Goal: Task Accomplishment & Management: Manage account settings

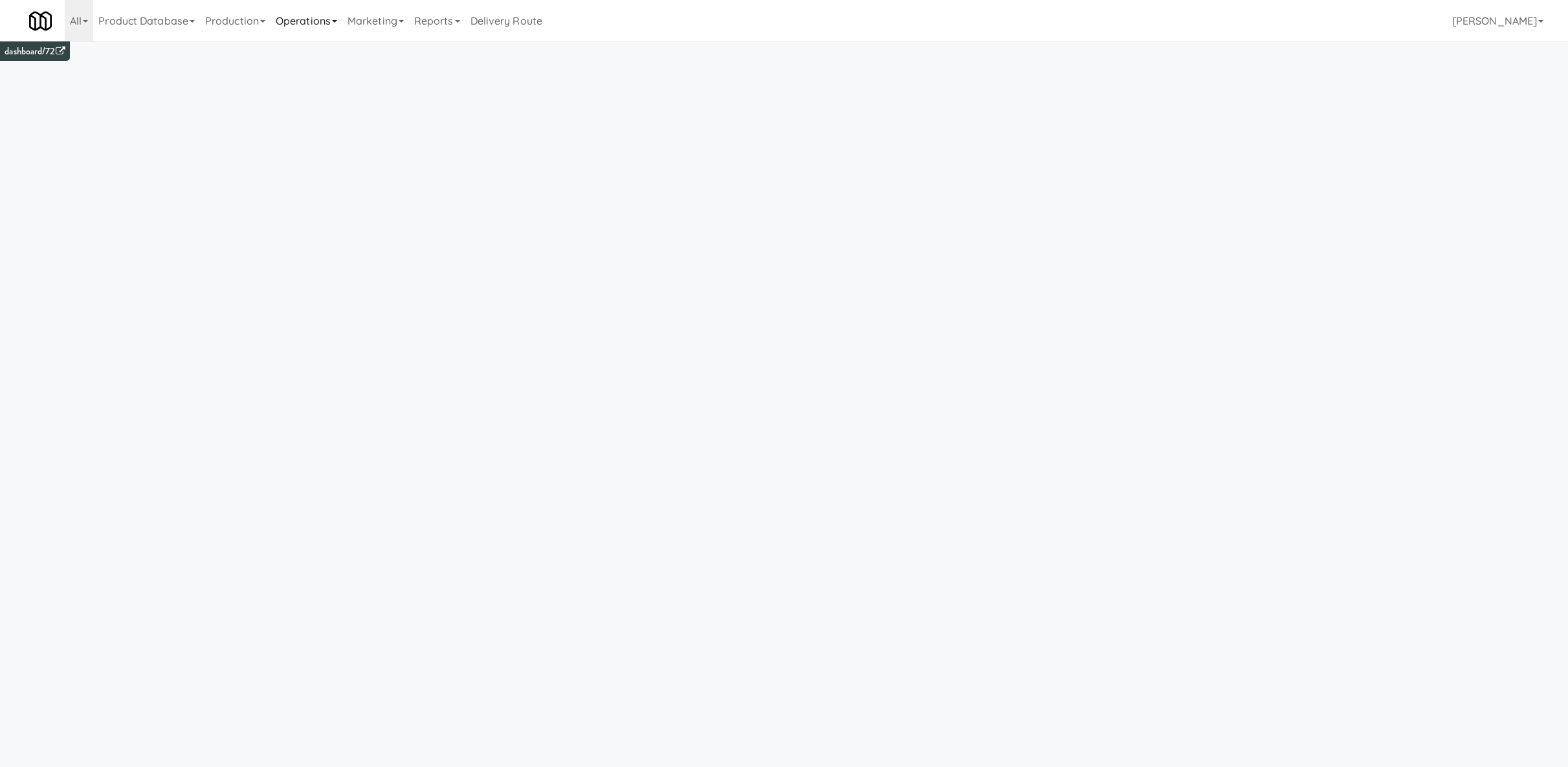
click at [314, 25] on link "Operations" at bounding box center [306, 20] width 72 height 42
click at [248, 27] on link "Production" at bounding box center [235, 20] width 71 height 42
click at [302, 20] on link "Operations" at bounding box center [306, 20] width 72 height 42
click at [395, 23] on link "Marketing" at bounding box center [375, 20] width 66 height 42
click at [307, 18] on link "Operations" at bounding box center [306, 20] width 72 height 42
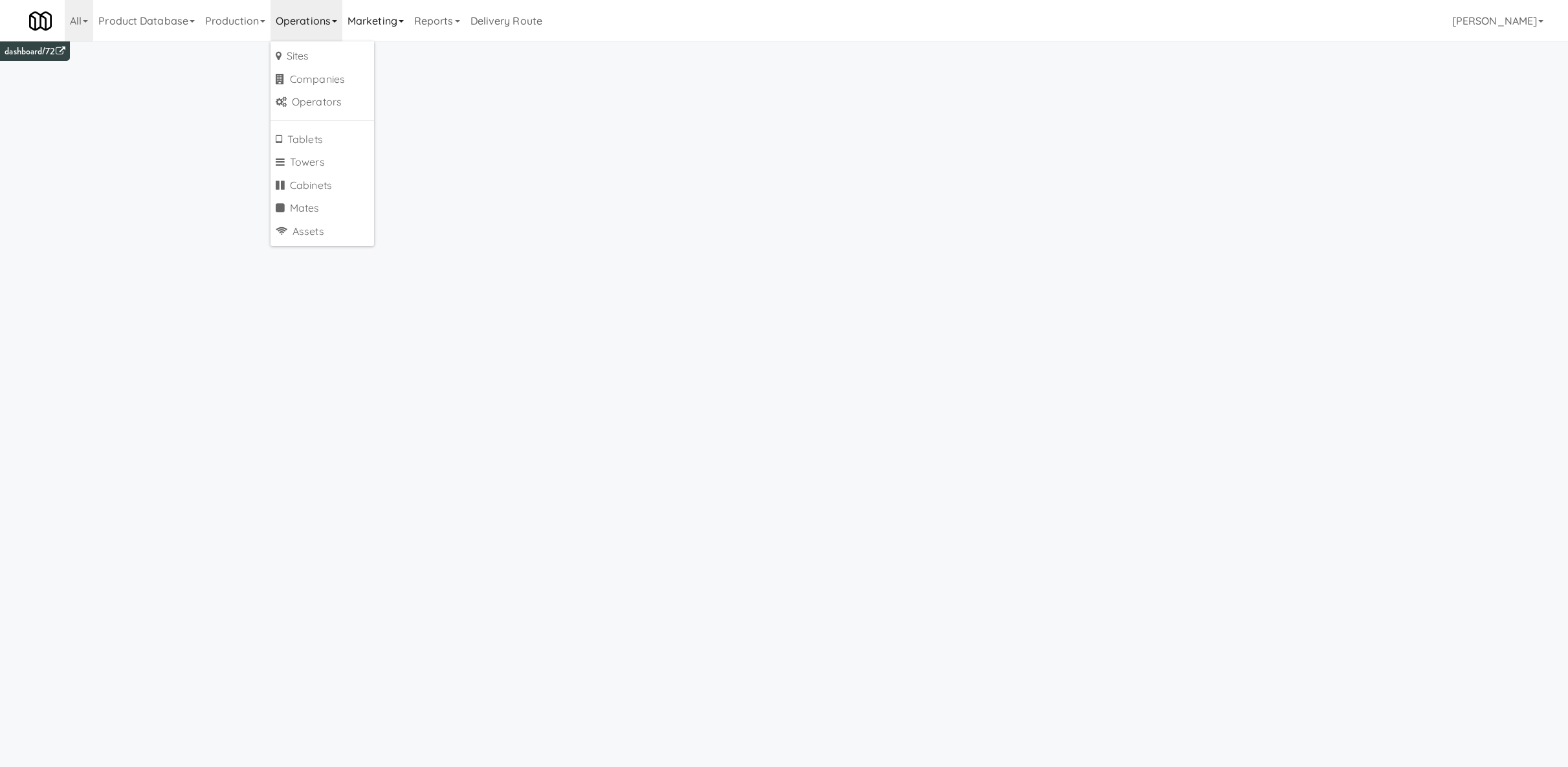
click at [363, 30] on link "Marketing" at bounding box center [375, 20] width 66 height 42
click at [252, 18] on link "Production" at bounding box center [235, 20] width 71 height 42
click at [300, 24] on link "Operations" at bounding box center [306, 20] width 72 height 42
click at [392, 25] on link "Marketing" at bounding box center [375, 20] width 66 height 42
click at [396, 53] on link "Users" at bounding box center [394, 56] width 104 height 23
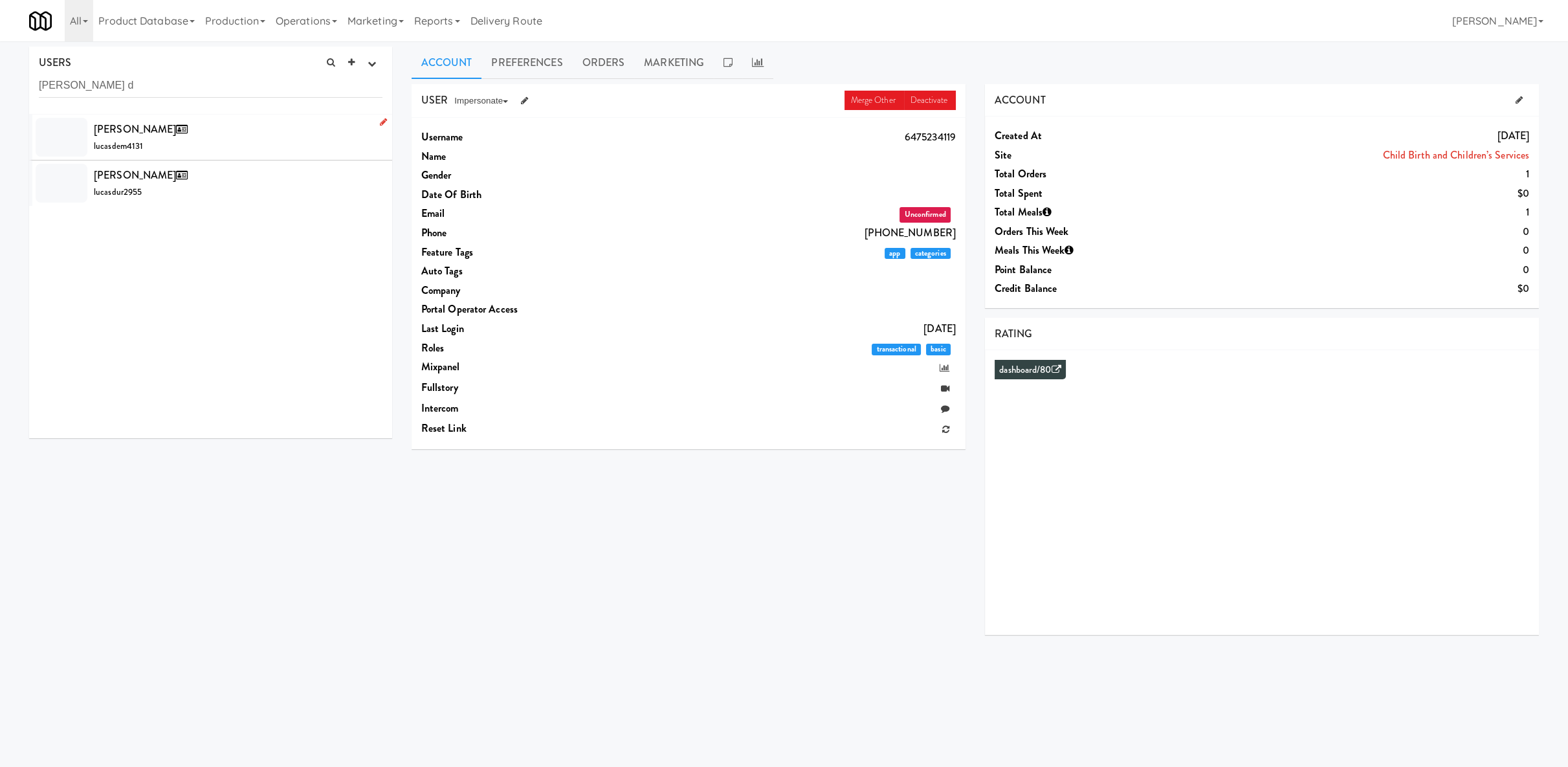
type input "lucas d"
click at [234, 134] on div "Lucas Demingeon lucasdem4131" at bounding box center [237, 137] width 288 height 35
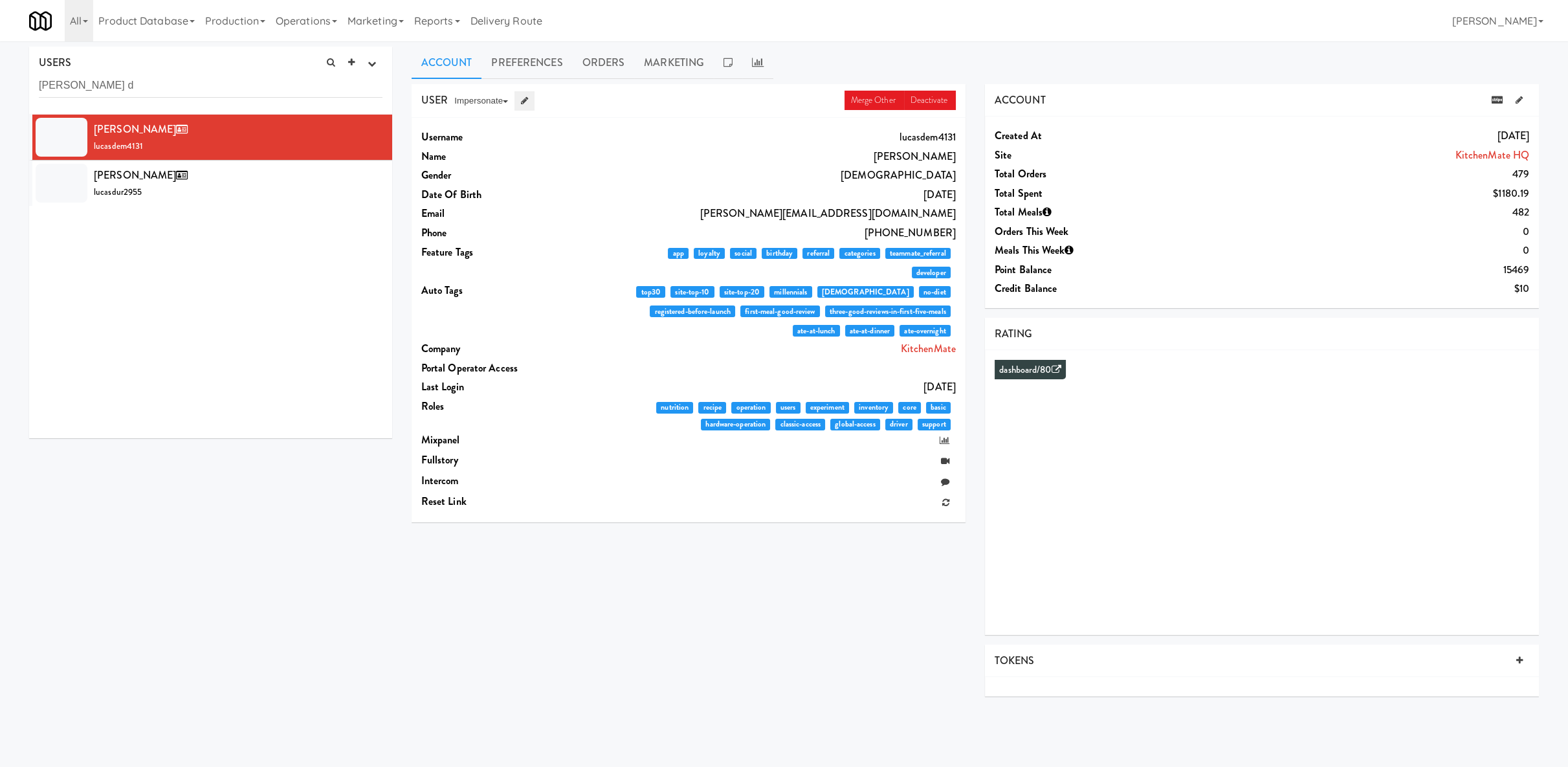
click at [526, 94] on link at bounding box center [524, 101] width 20 height 20
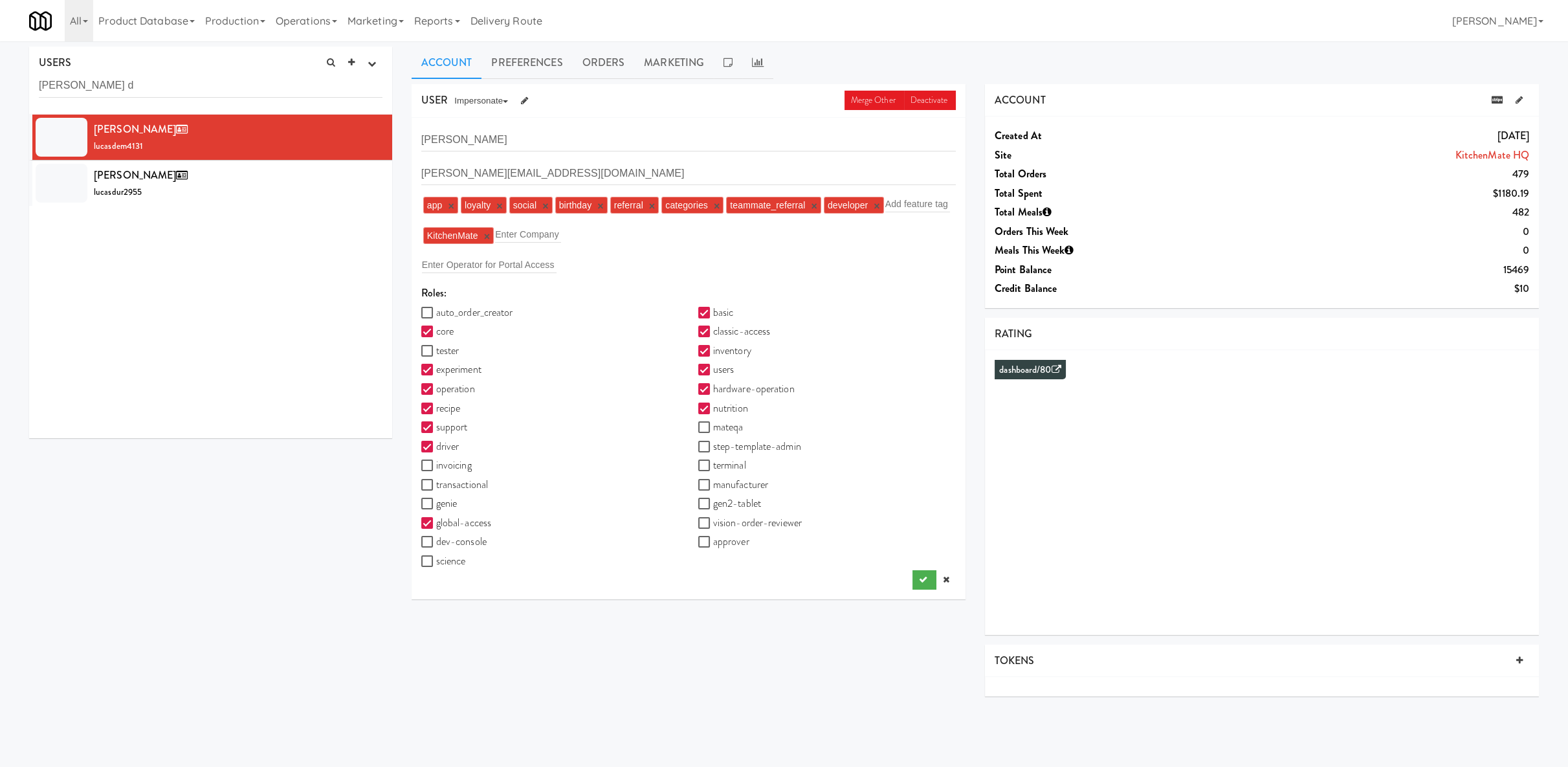
click at [752, 515] on label "vision-order-reviewer" at bounding box center [750, 523] width 104 height 20
click at [714, 519] on input "vision-order-reviewer" at bounding box center [705, 524] width 15 height 10
checkbox input "true"
click at [919, 579] on icon "submit" at bounding box center [923, 580] width 9 height 9
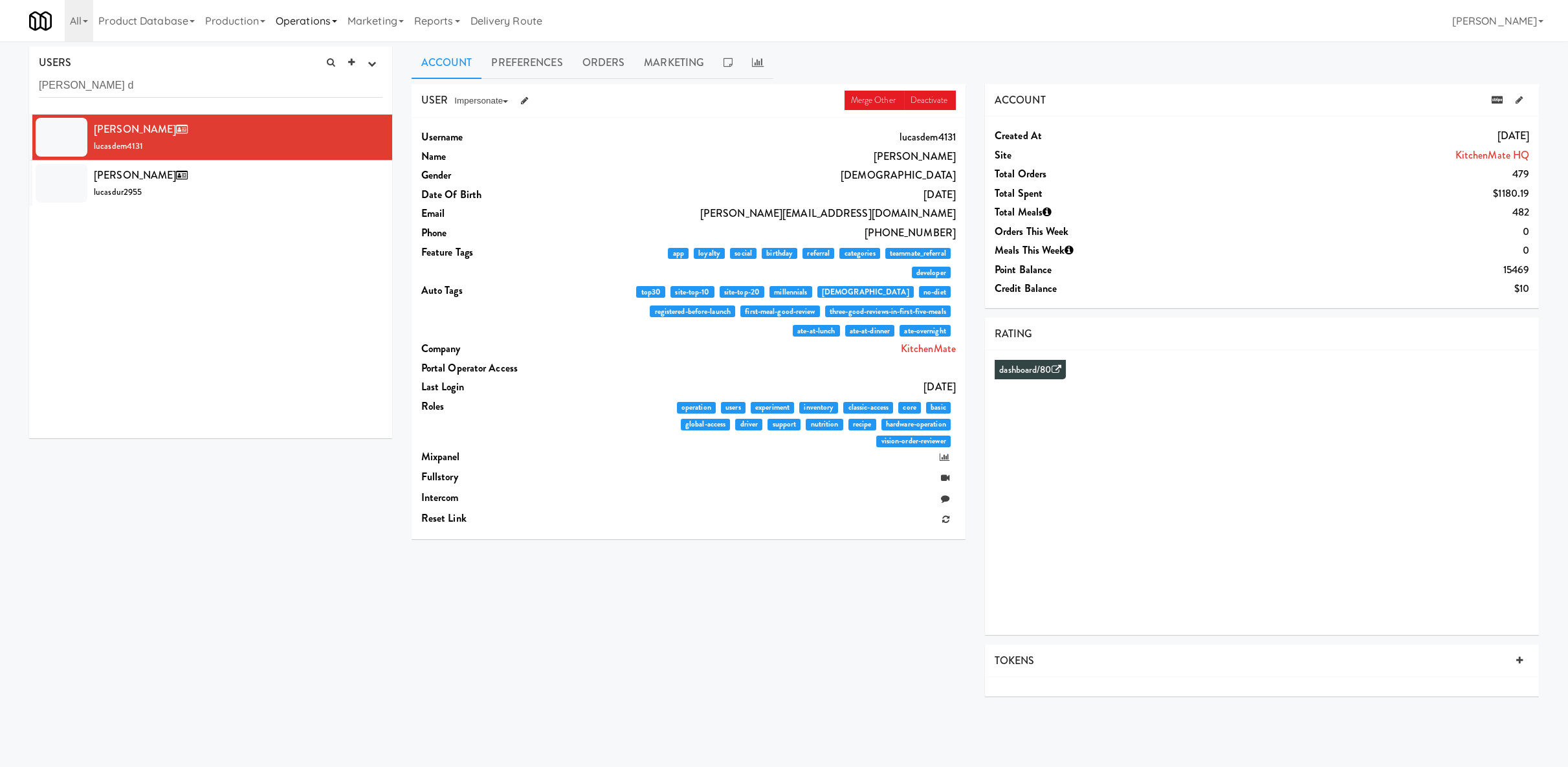
click at [287, 20] on link "Operations" at bounding box center [306, 20] width 72 height 42
click at [287, 17] on link "Operations" at bounding box center [306, 20] width 72 height 42
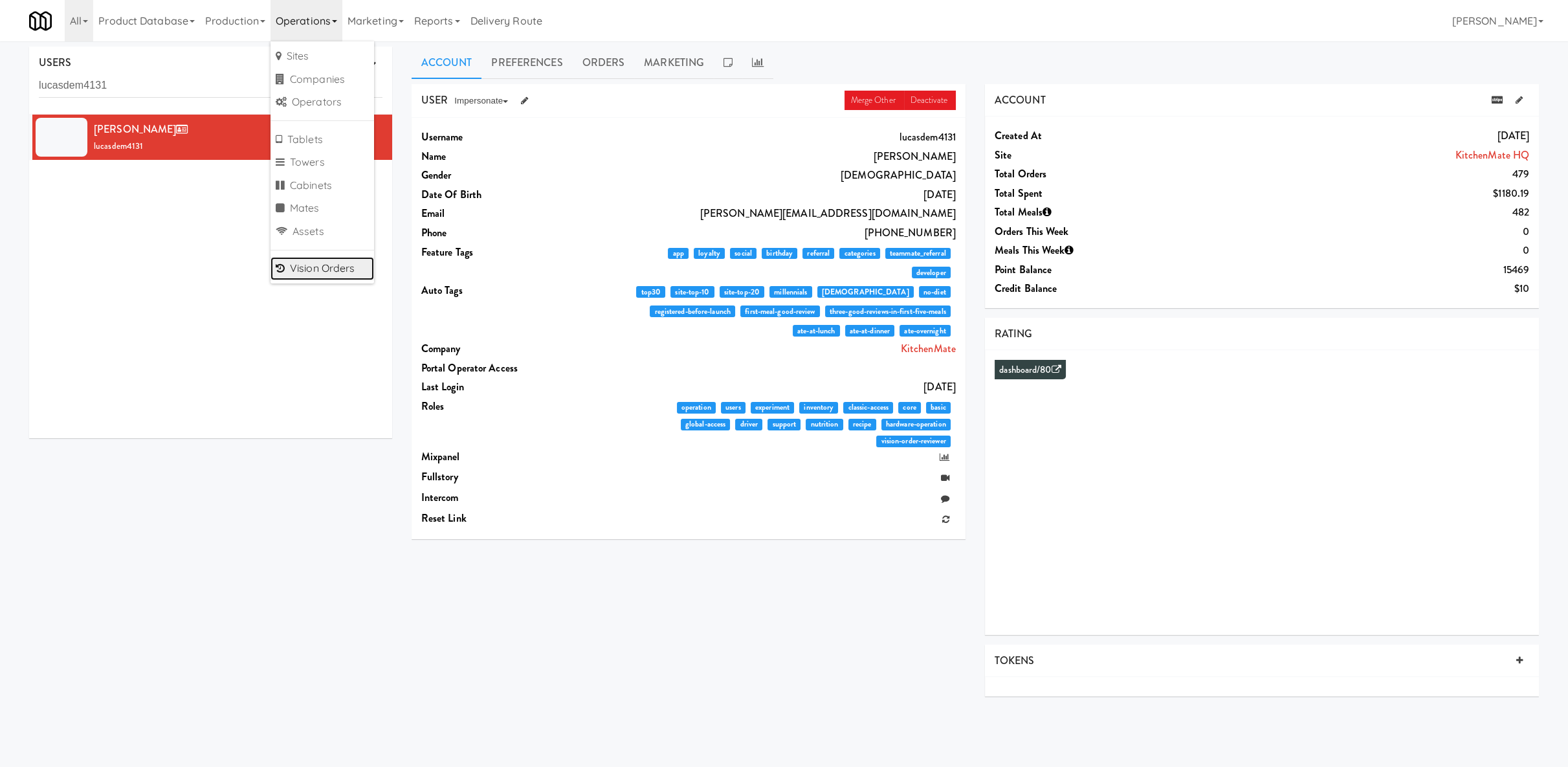
click at [337, 260] on link "Vision Orders" at bounding box center [322, 269] width 104 height 23
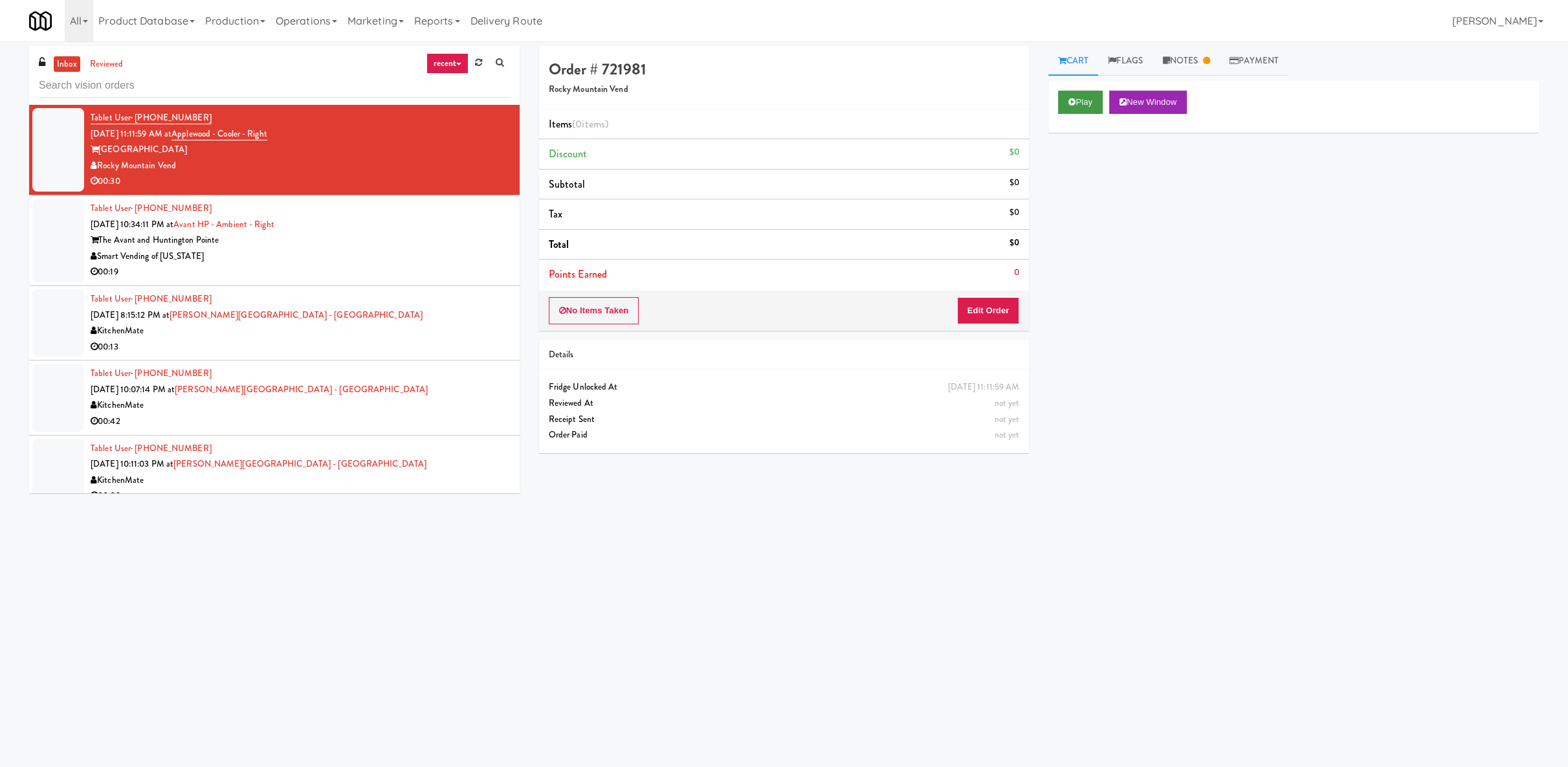
click at [1074, 100] on icon at bounding box center [1072, 102] width 7 height 9
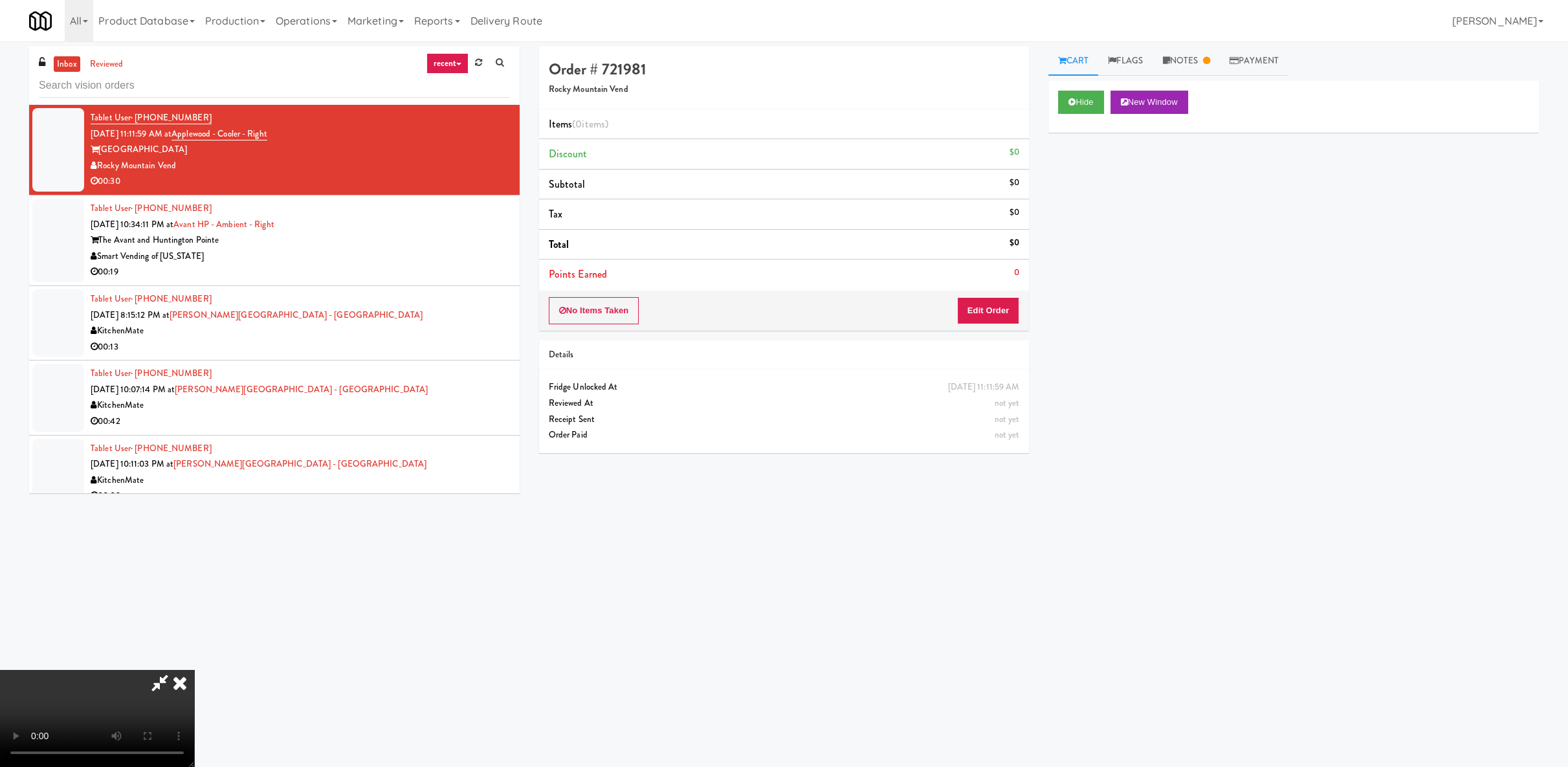
click at [194, 670] on icon at bounding box center [180, 682] width 28 height 26
